Goal: Check status

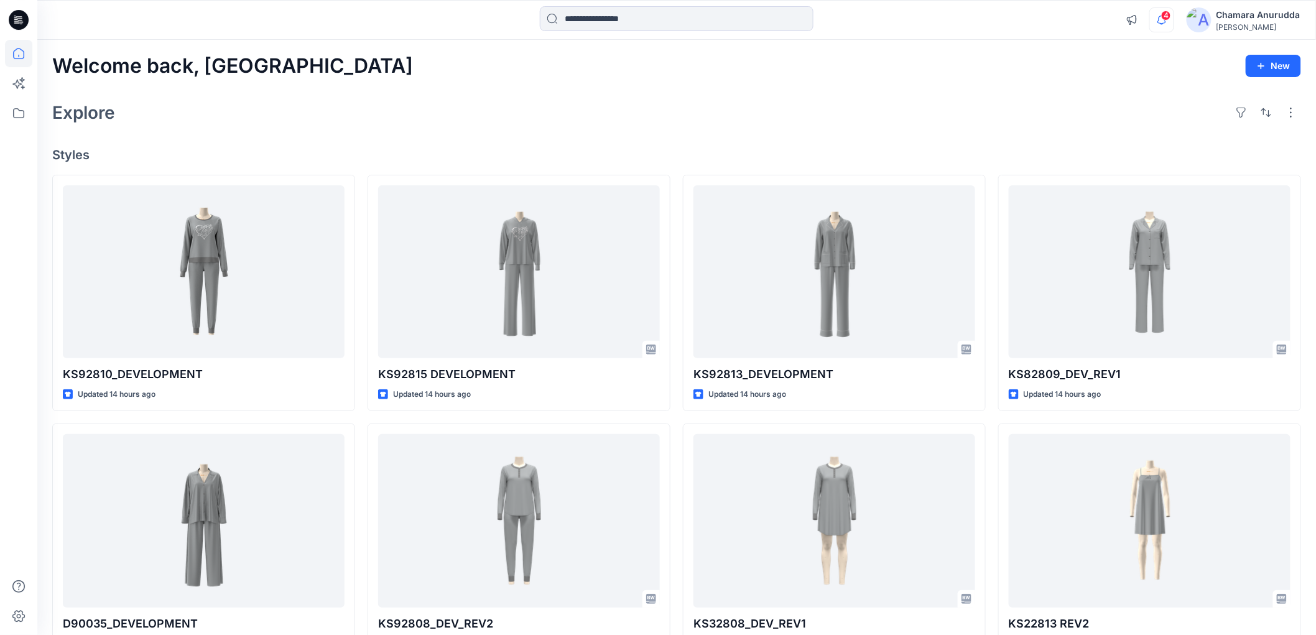
click at [1156, 20] on icon "button" at bounding box center [1162, 19] width 24 height 25
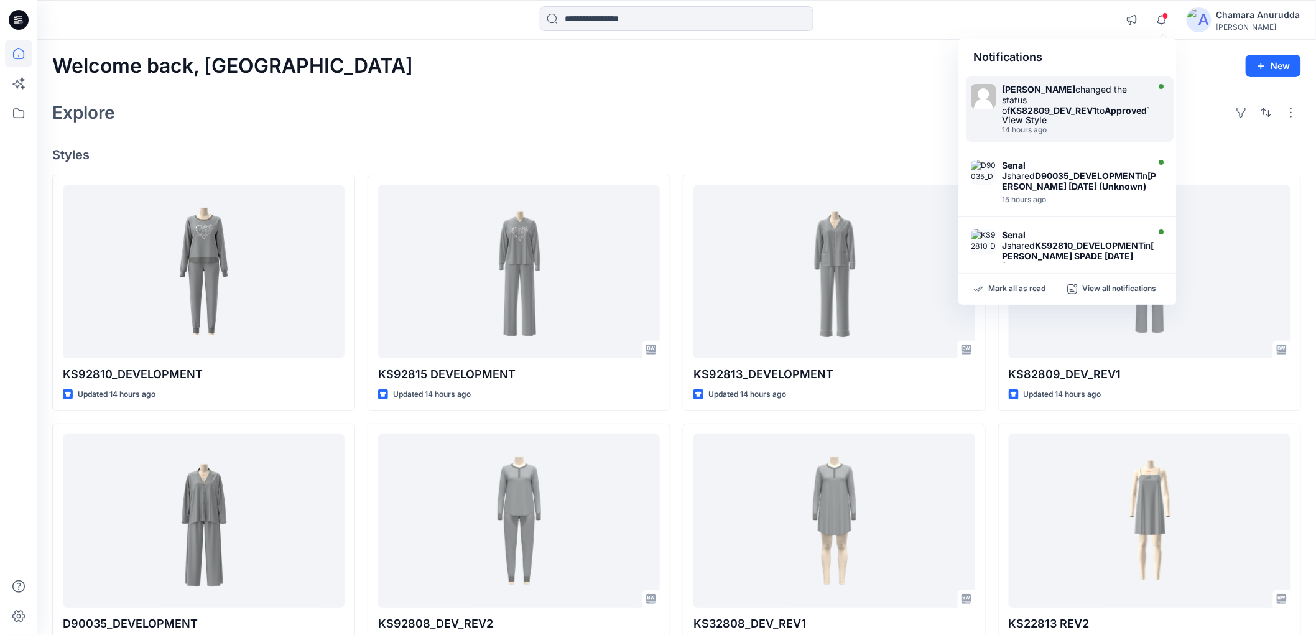
click at [1104, 137] on div "Taylor Roberson changed the status of KS82809_DEV_REV1 to Approved ` View Style…" at bounding box center [1071, 109] width 208 height 65
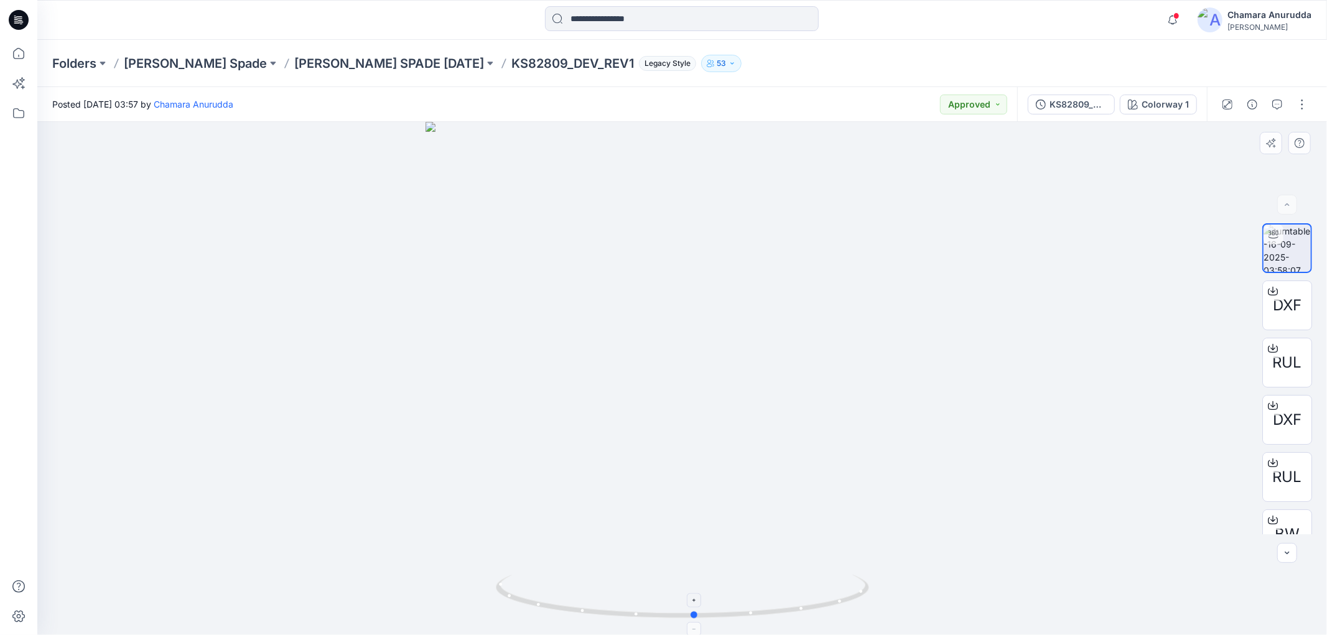
drag, startPoint x: 809, startPoint y: 610, endPoint x: 821, endPoint y: 617, distance: 14.5
click at [821, 617] on icon at bounding box center [684, 598] width 376 height 47
